Goal: Information Seeking & Learning: Learn about a topic

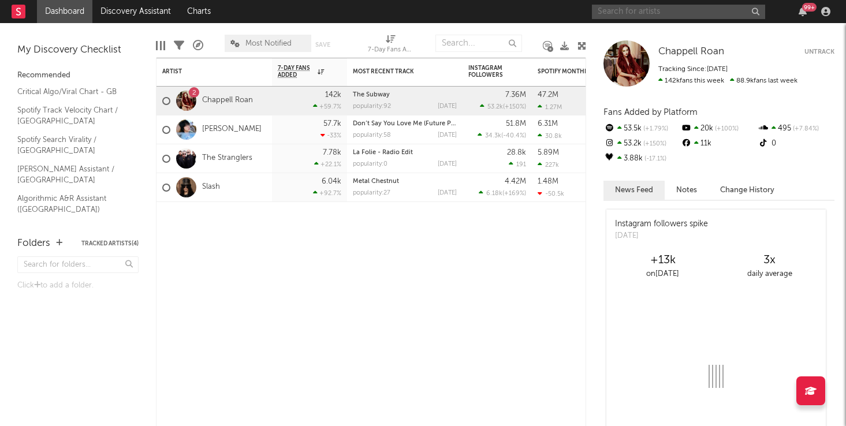
click at [662, 13] on input "text" at bounding box center [678, 12] width 173 height 14
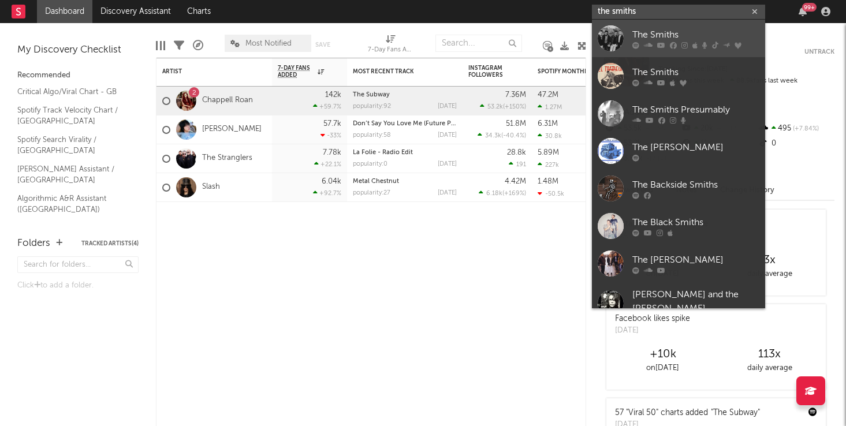
type input "the smiths"
click at [675, 32] on div "The Smiths" at bounding box center [695, 35] width 127 height 14
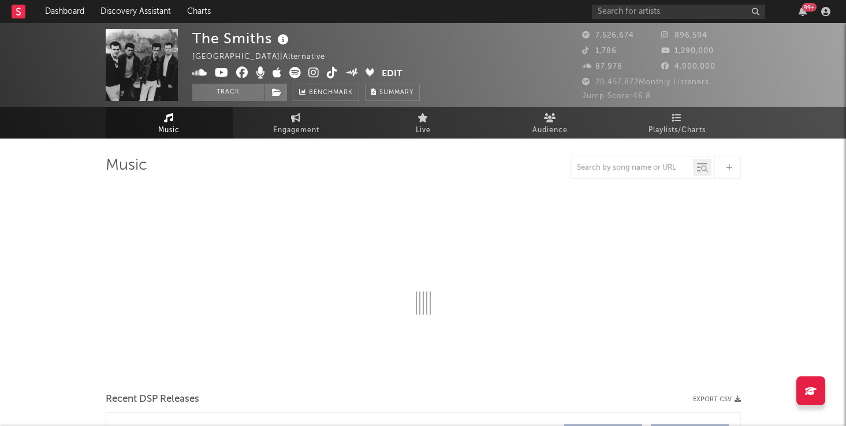
select select "6m"
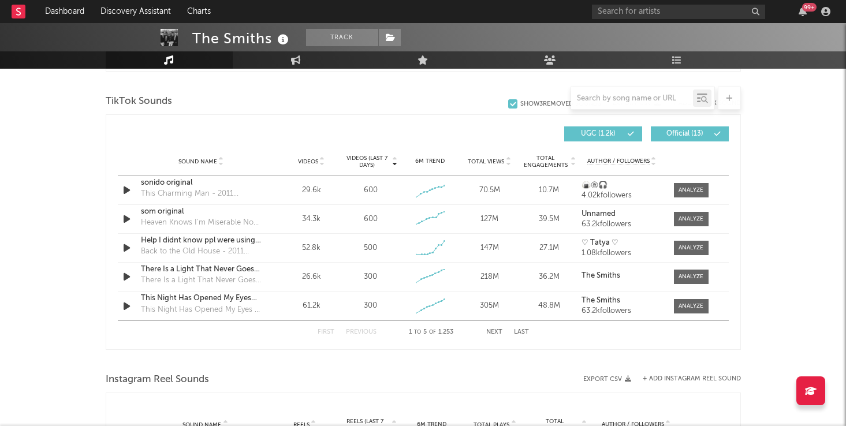
scroll to position [766, 0]
click at [320, 164] on icon at bounding box center [322, 163] width 6 height 5
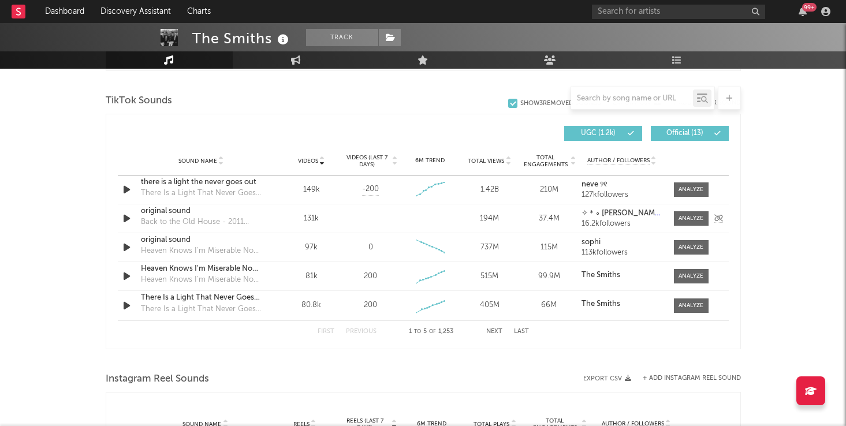
click at [211, 216] on div "original sound" at bounding box center [201, 212] width 121 height 12
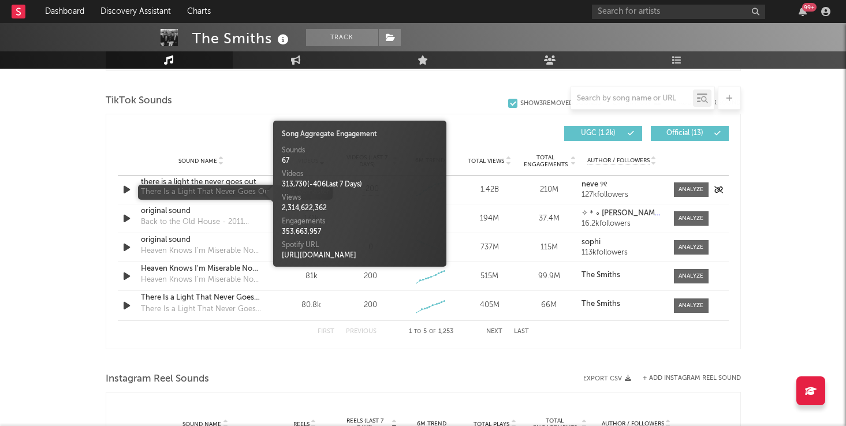
click at [230, 188] on div "There Is a Light That Never Goes Out - 2011 Remaster" at bounding box center [201, 194] width 121 height 12
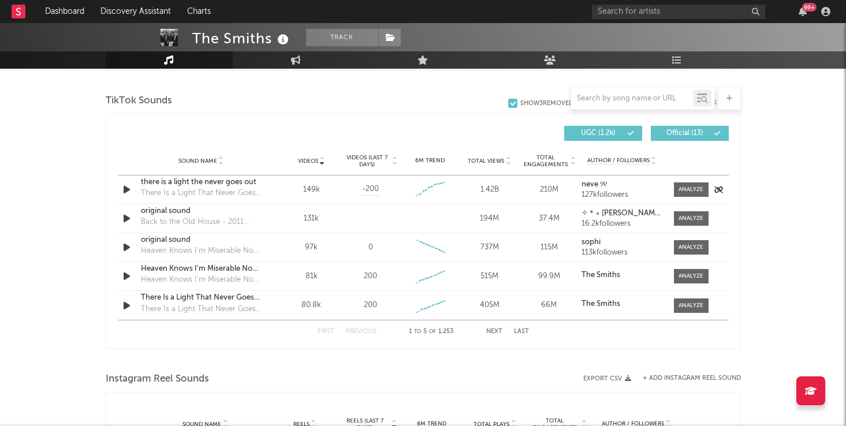
click at [212, 182] on div "there is a light the never goes out" at bounding box center [201, 183] width 121 height 12
click at [685, 186] on div at bounding box center [690, 189] width 25 height 9
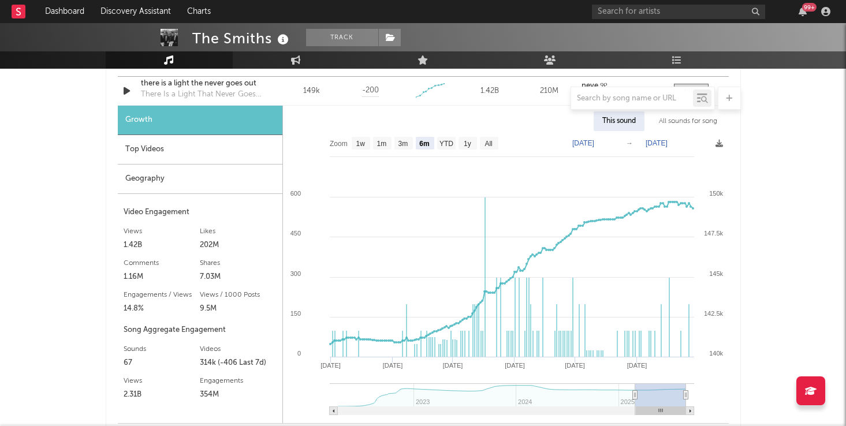
scroll to position [861, 0]
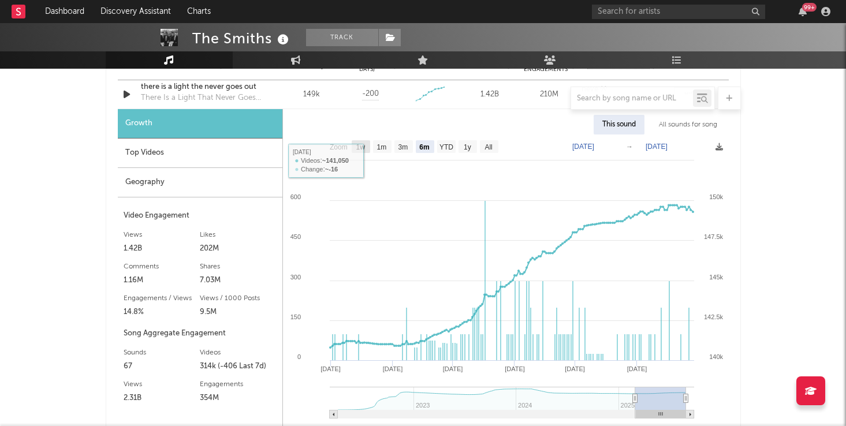
click at [358, 150] on text "1w" at bounding box center [360, 147] width 9 height 8
select select "1w"
type input "[DATE]"
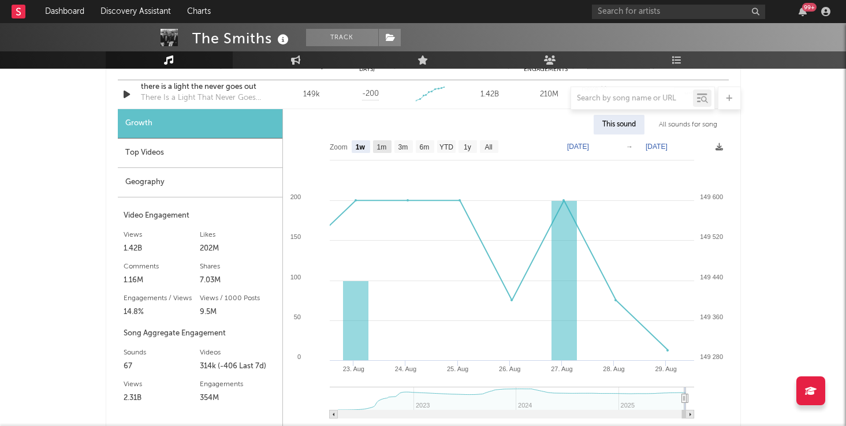
click at [378, 151] on rect at bounding box center [382, 146] width 18 height 13
select select "1m"
type input "[DATE]"
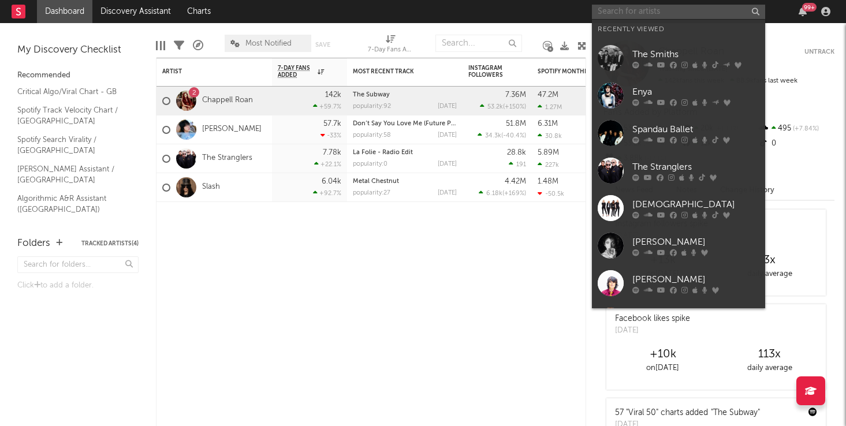
click at [627, 10] on input "text" at bounding box center [678, 12] width 173 height 14
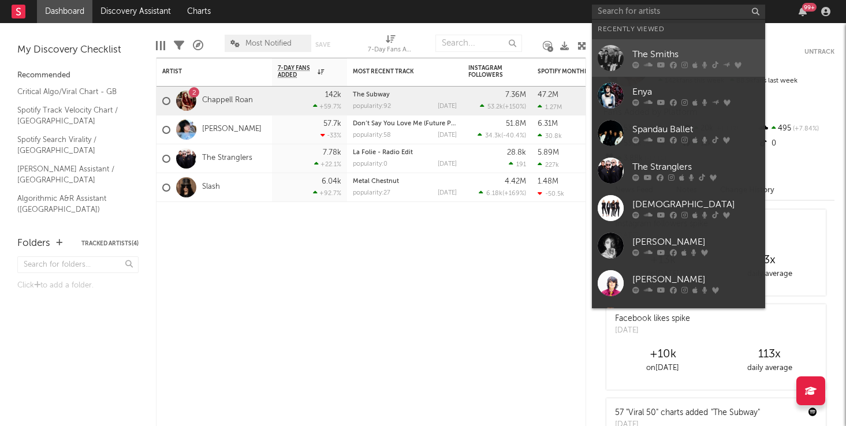
click at [634, 51] on div "The Smiths" at bounding box center [695, 54] width 127 height 14
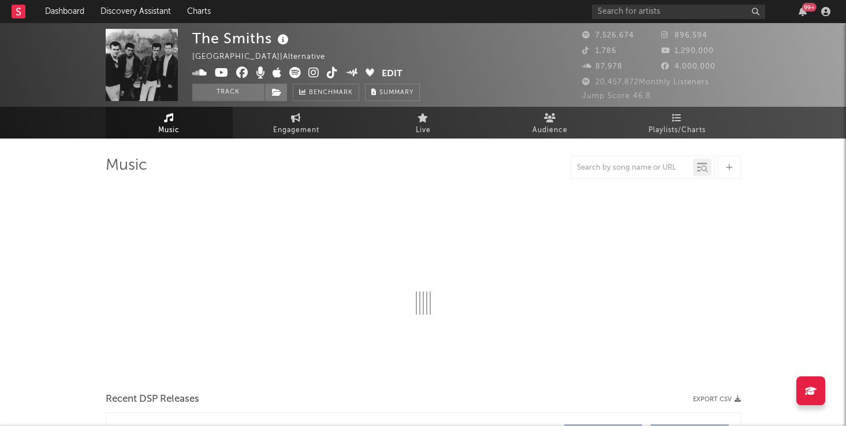
select select "6m"
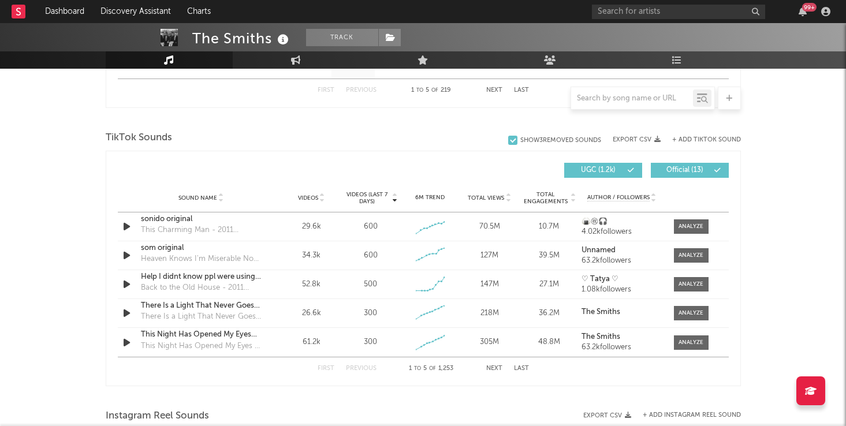
scroll to position [748, 0]
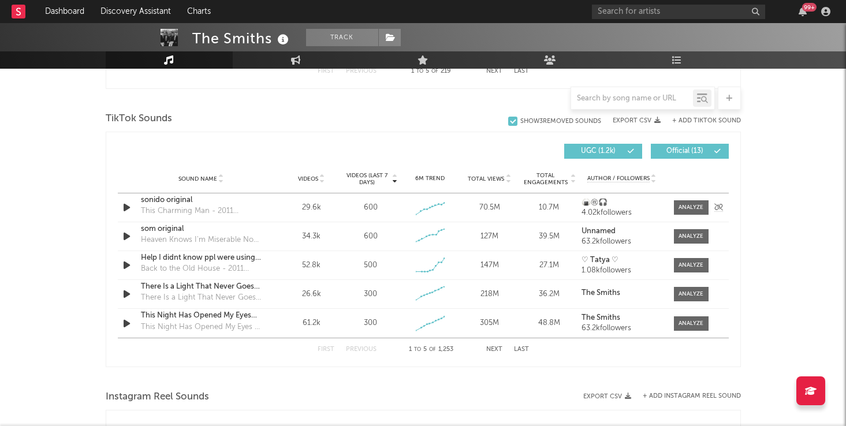
click at [124, 208] on icon "button" at bounding box center [127, 207] width 12 height 14
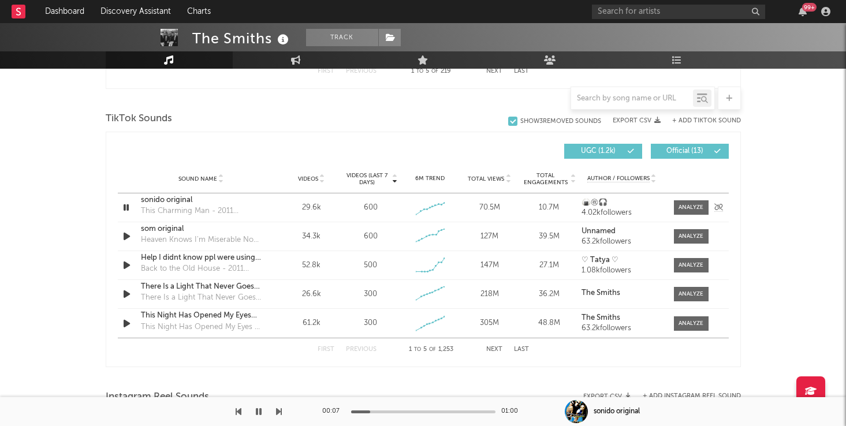
click at [124, 208] on icon "button" at bounding box center [126, 207] width 11 height 14
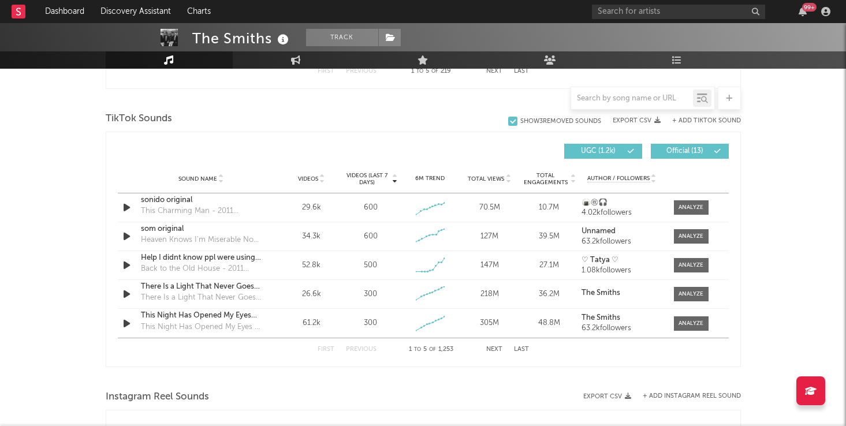
click at [320, 181] on icon at bounding box center [322, 181] width 6 height 5
click at [187, 230] on div "original sound" at bounding box center [201, 229] width 121 height 12
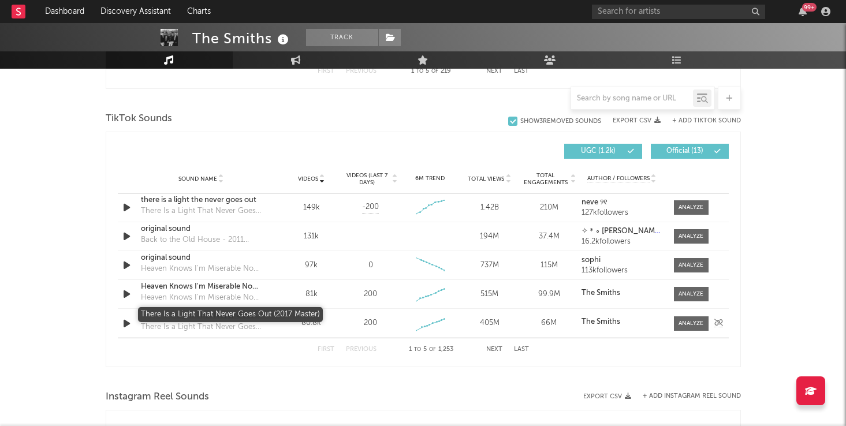
click at [196, 321] on div "There Is a Light That Never Goes Out (2017 Master)" at bounding box center [201, 316] width 121 height 12
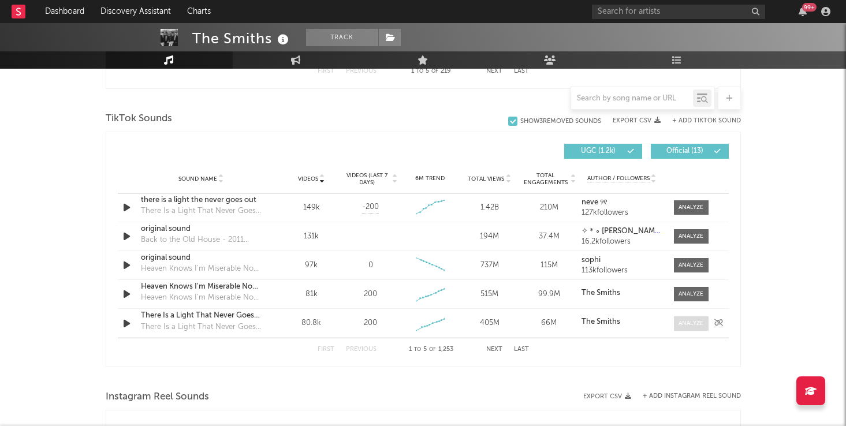
click at [694, 323] on div at bounding box center [690, 323] width 25 height 9
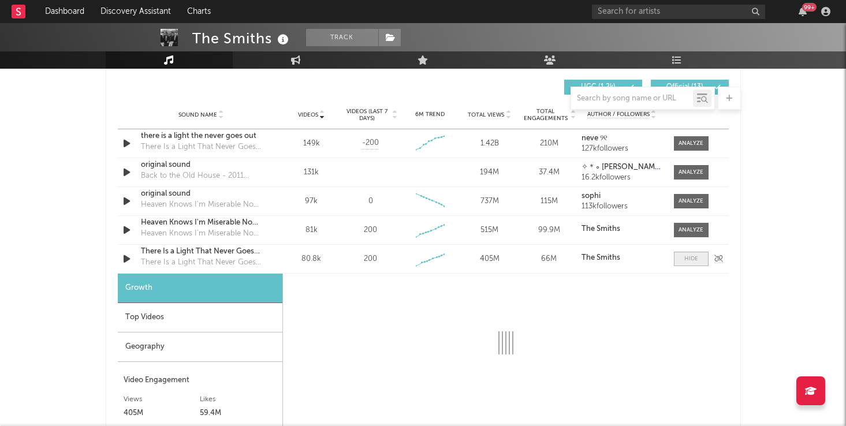
scroll to position [802, 0]
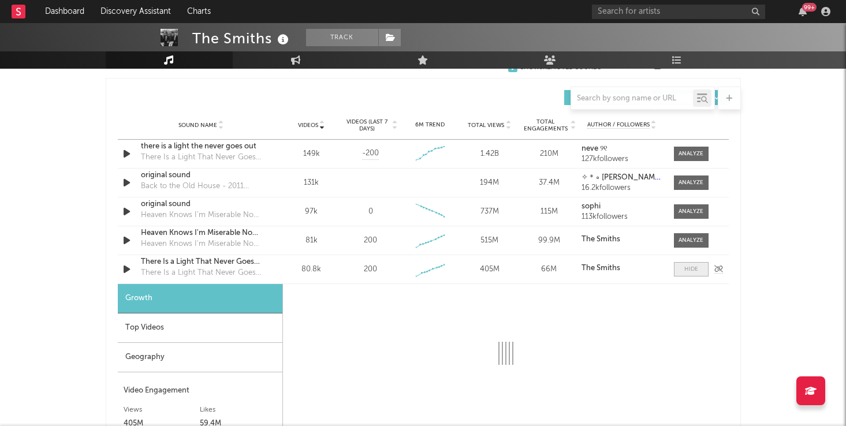
select select "6m"
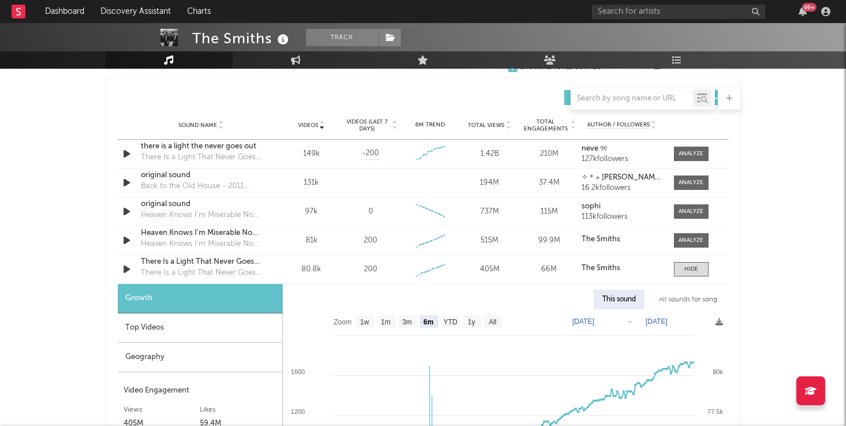
click at [47, 227] on div "The Smiths Track [GEOGRAPHIC_DATA] | Alternative Edit Track Benchmark Summary 7…" at bounding box center [423, 252] width 846 height 2062
